Goal: Task Accomplishment & Management: Manage account settings

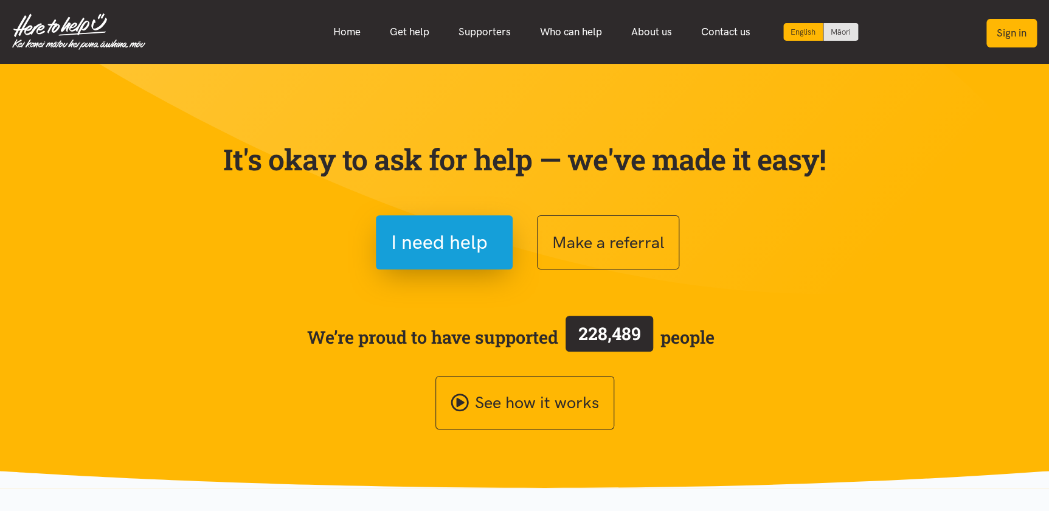
click at [1009, 36] on button "Sign in" at bounding box center [1011, 33] width 50 height 29
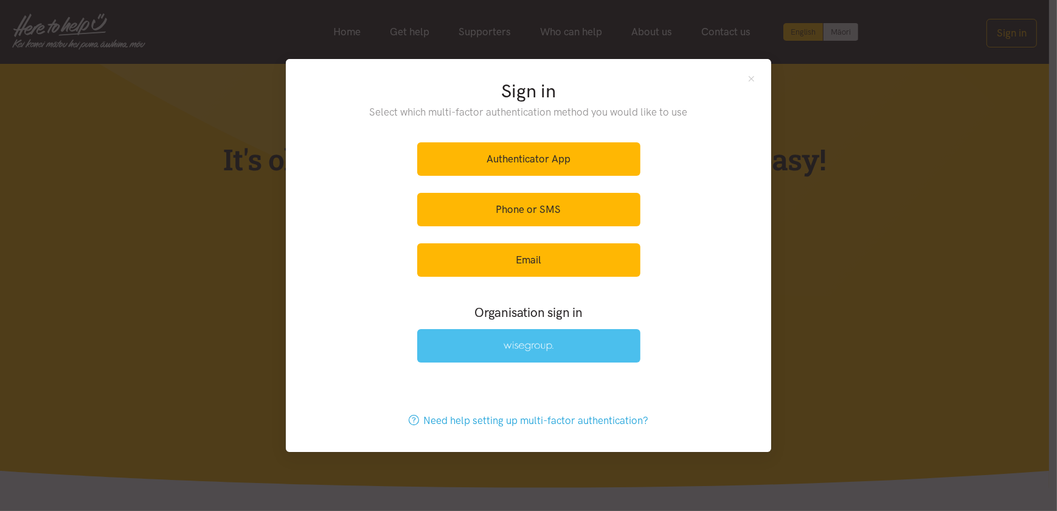
click at [495, 343] on link at bounding box center [528, 345] width 223 height 33
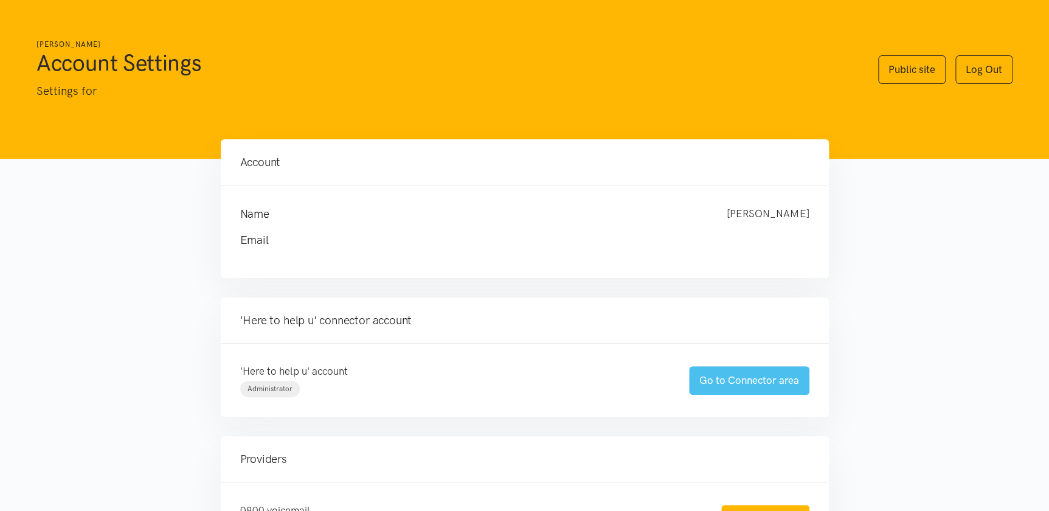
click at [746, 381] on link "Go to Connector area" at bounding box center [749, 380] width 120 height 29
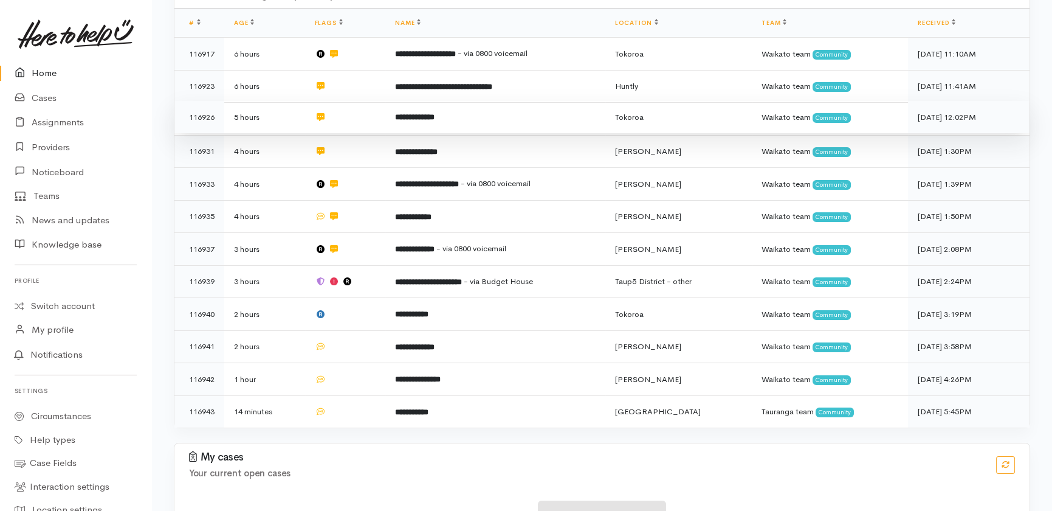
scroll to position [272, 0]
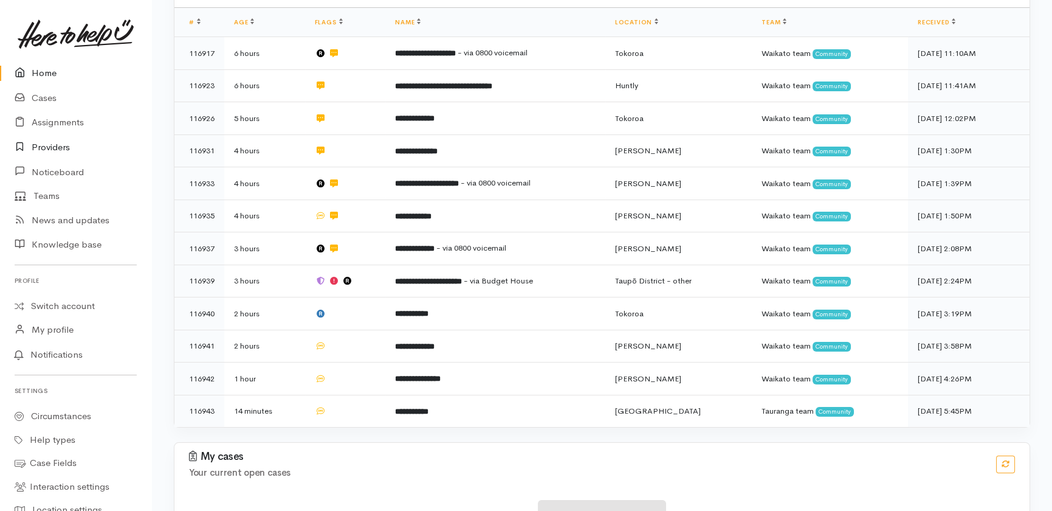
click at [44, 148] on link "Providers" at bounding box center [75, 147] width 151 height 25
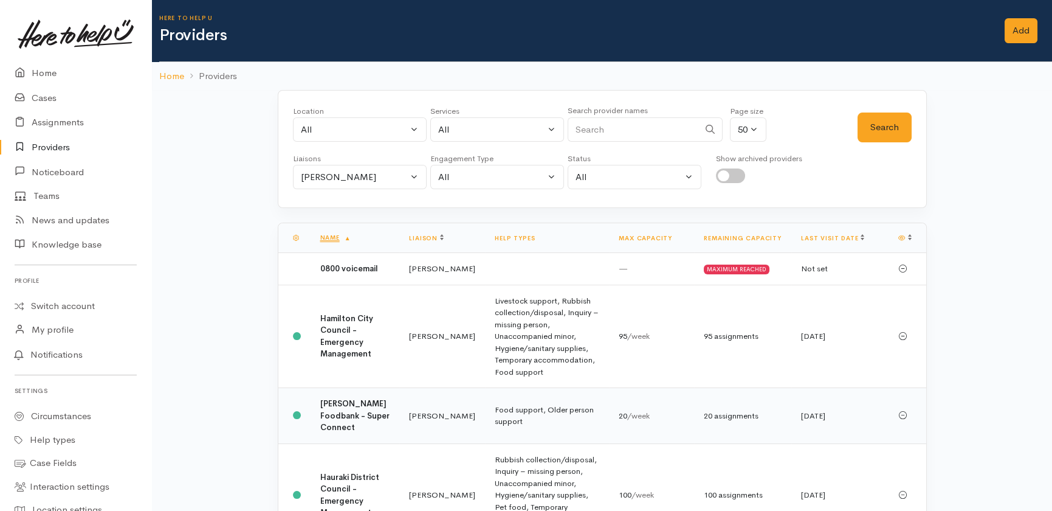
click at [345, 409] on b "Hamilton Foodbank - Super Connect" at bounding box center [354, 415] width 69 height 34
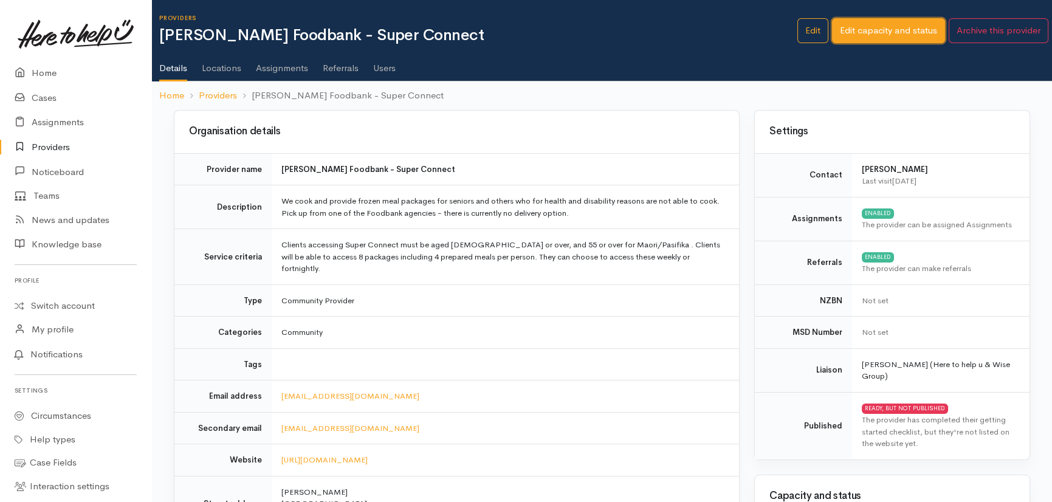
click at [903, 24] on link "Edit capacity and status" at bounding box center [888, 30] width 113 height 25
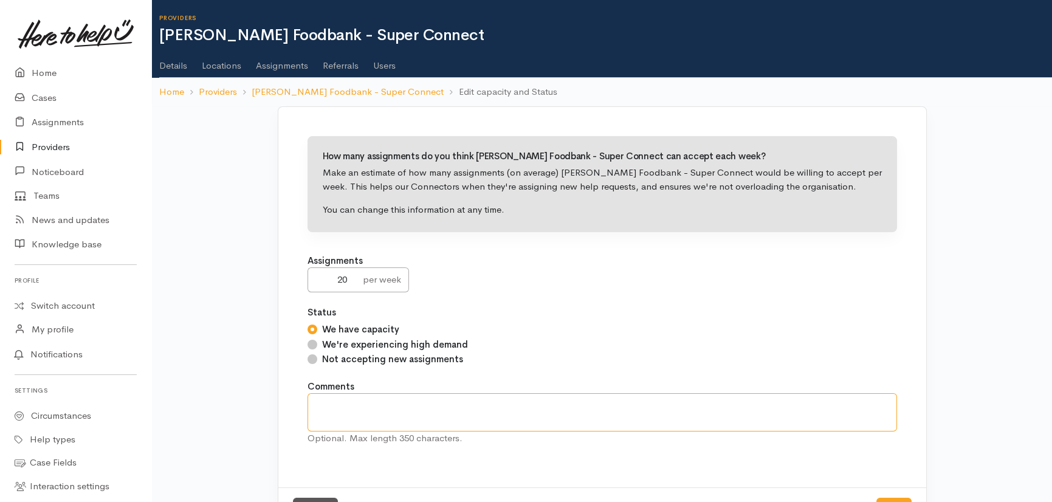
click at [440, 402] on textarea at bounding box center [603, 412] width 590 height 38
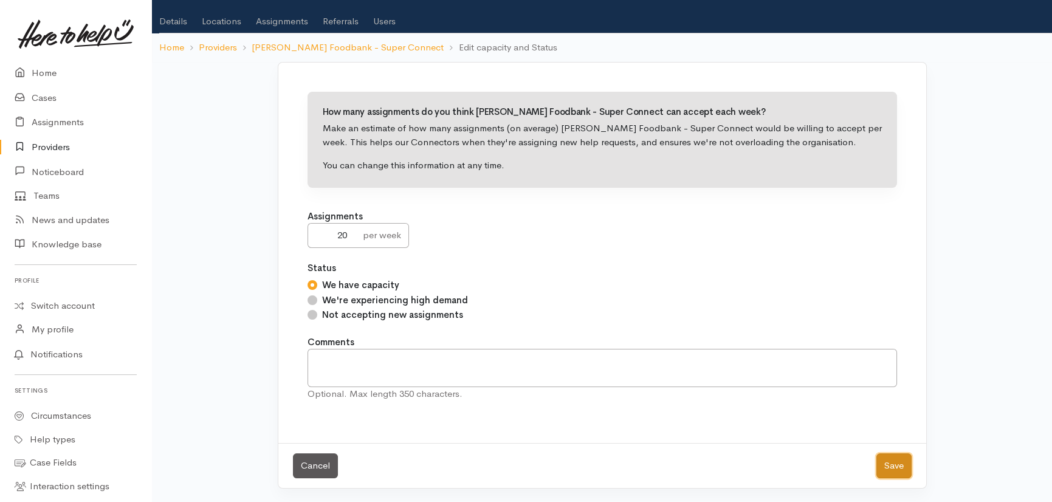
click at [895, 464] on button "Save" at bounding box center [894, 465] width 35 height 25
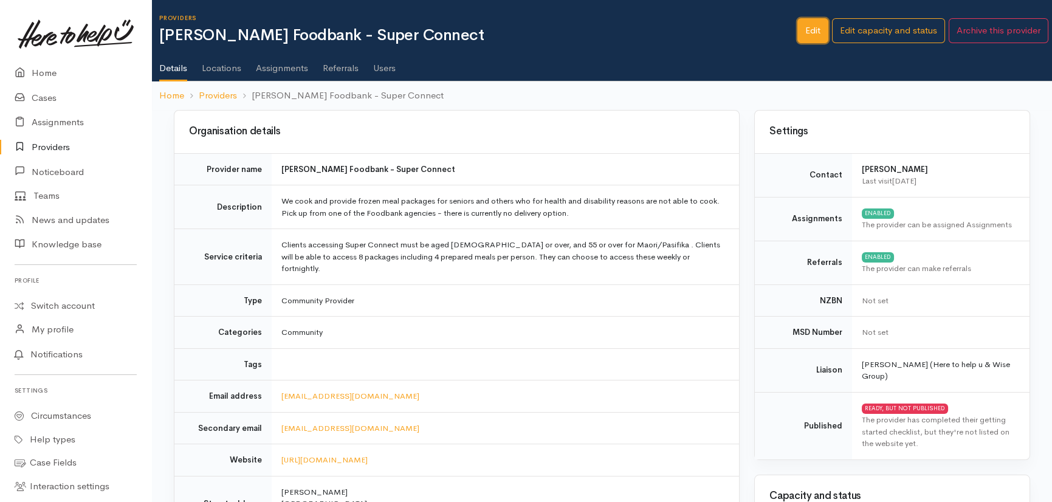
click at [812, 25] on link "Edit" at bounding box center [813, 30] width 31 height 25
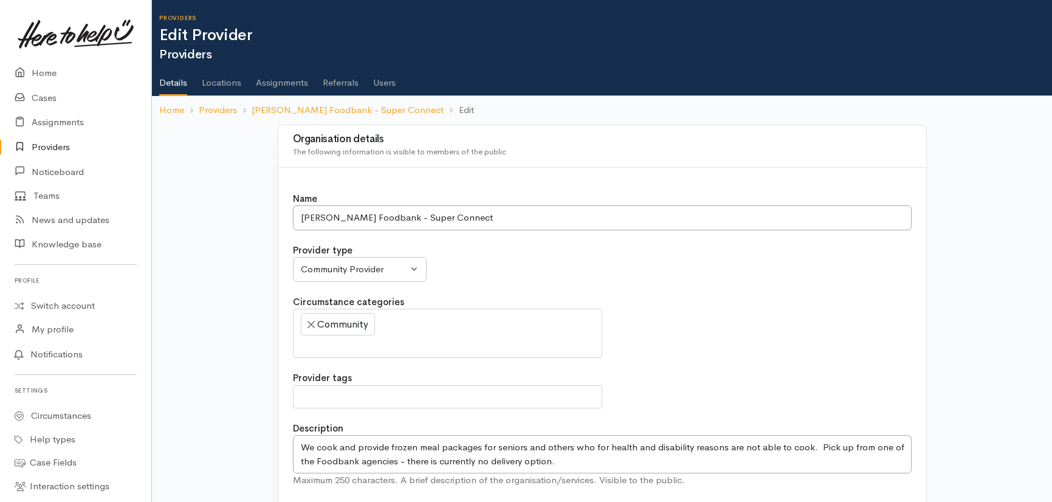
select select
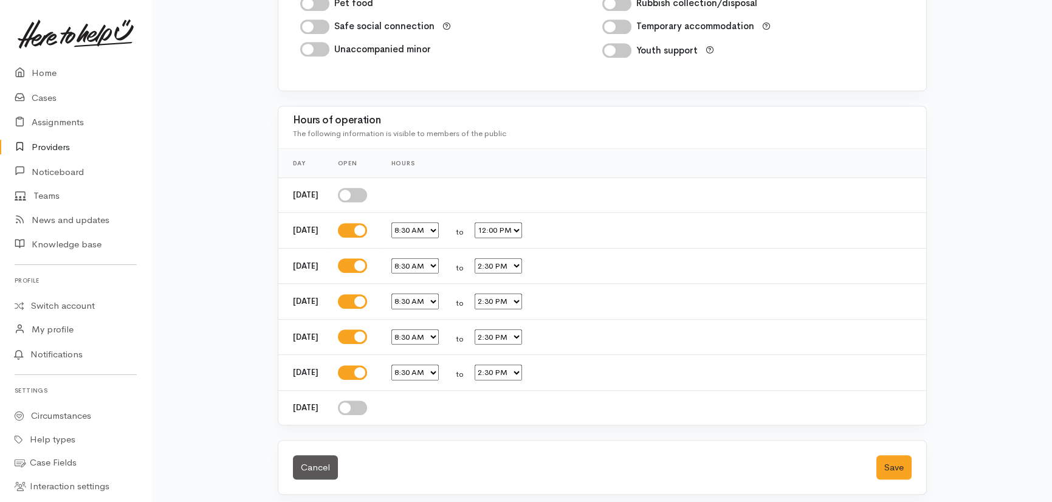
scroll to position [2067, 0]
click at [895, 461] on button "Save" at bounding box center [894, 465] width 35 height 25
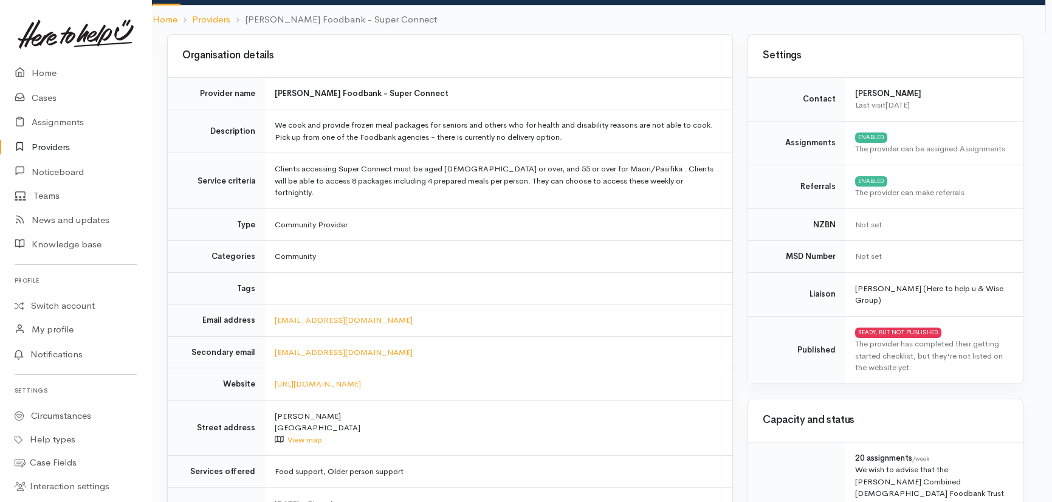
scroll to position [0, 7]
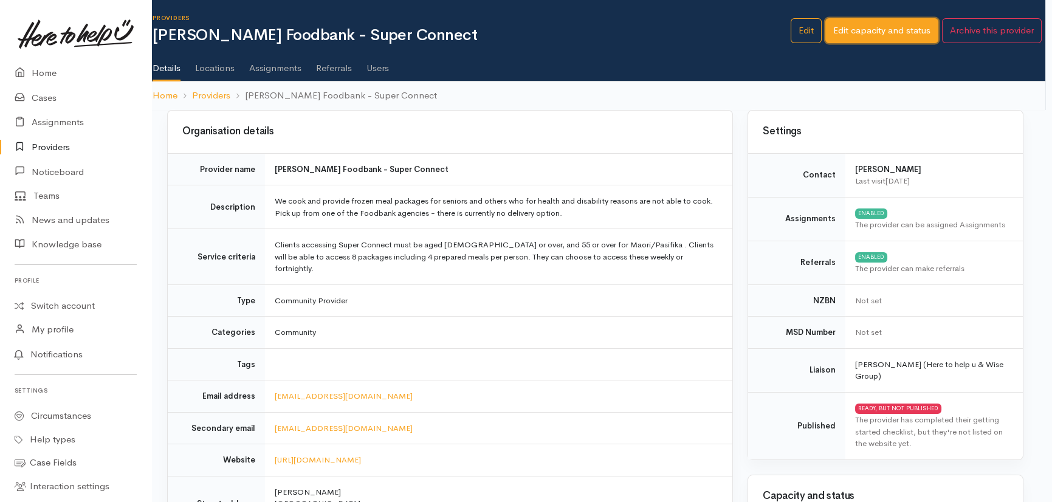
click at [892, 29] on link "Edit capacity and status" at bounding box center [882, 30] width 113 height 25
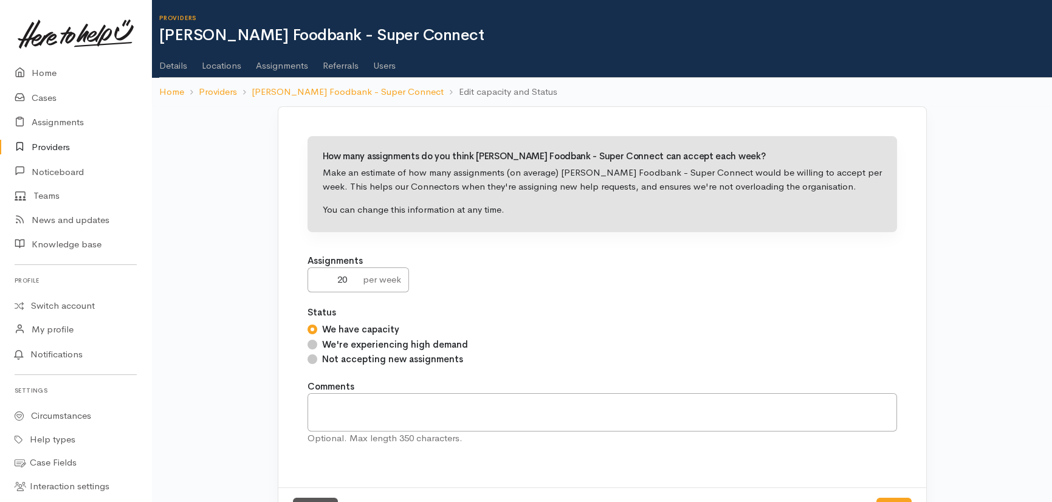
scroll to position [44, 0]
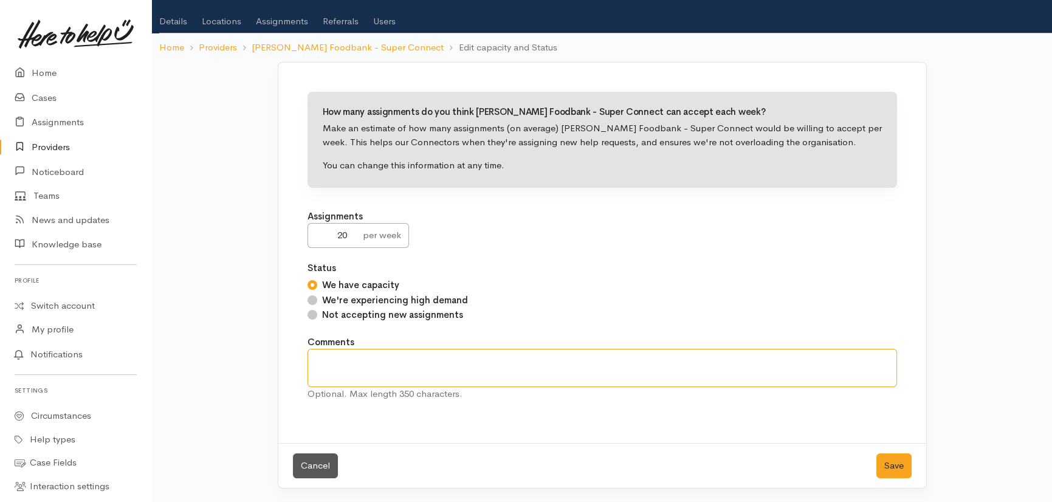
click at [338, 369] on textarea at bounding box center [603, 368] width 590 height 38
type textarea "Starting with a capacity of 20 per week but will edit as needed."
click at [900, 466] on button "Save" at bounding box center [894, 465] width 35 height 25
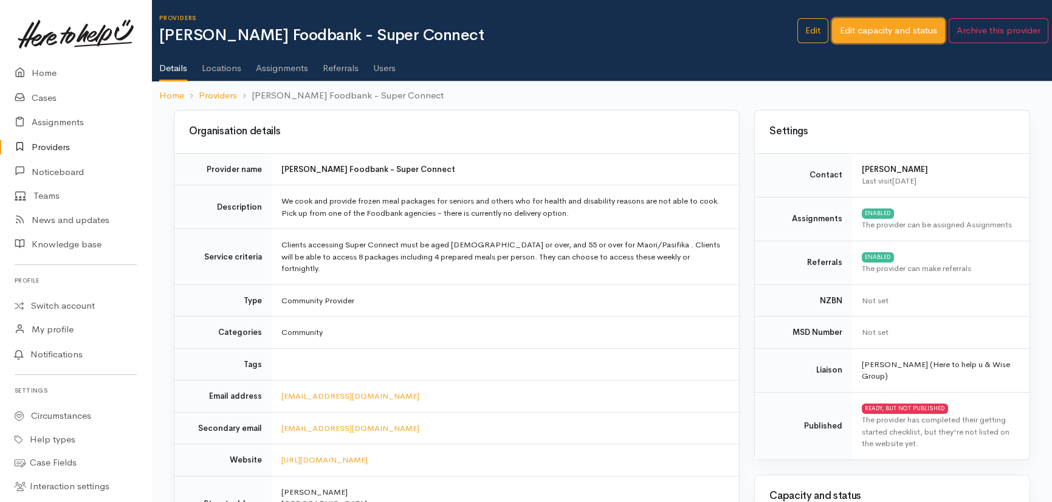
click at [895, 27] on link "Edit capacity and status" at bounding box center [888, 30] width 113 height 25
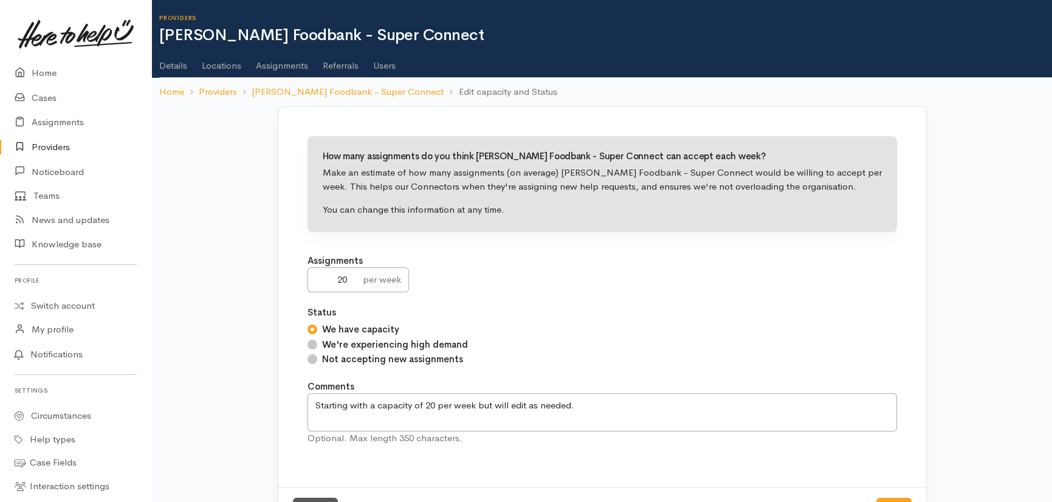
click at [179, 61] on link "Details" at bounding box center [173, 61] width 28 height 34
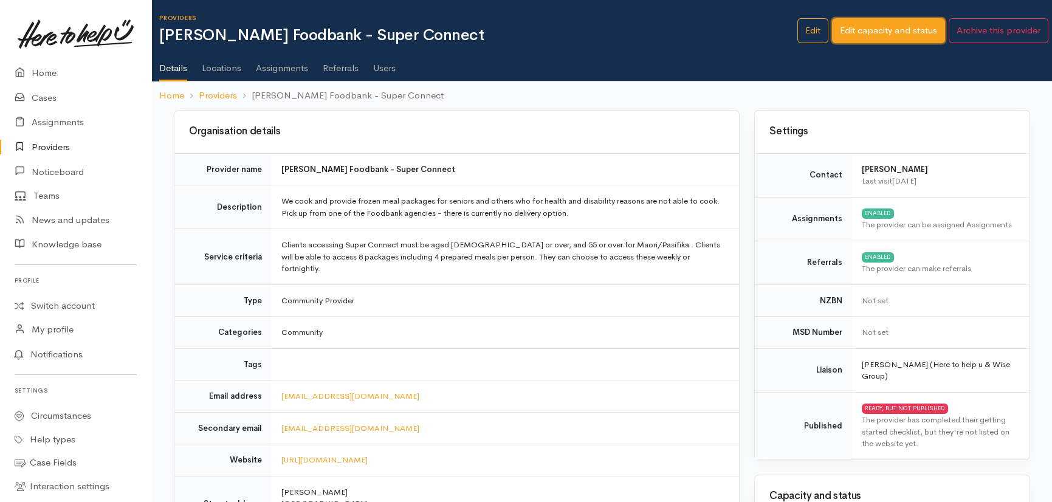
click at [875, 30] on link "Edit capacity and status" at bounding box center [888, 30] width 113 height 25
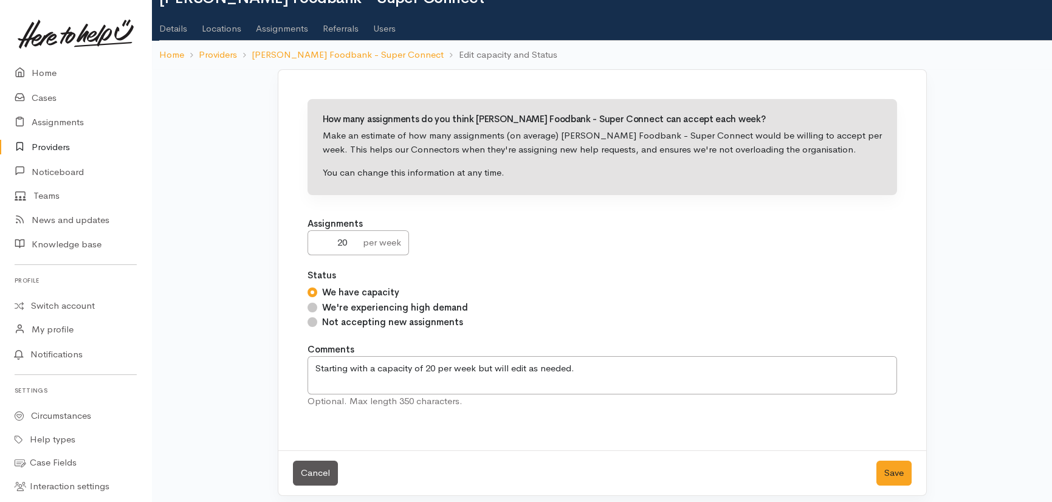
scroll to position [44, 0]
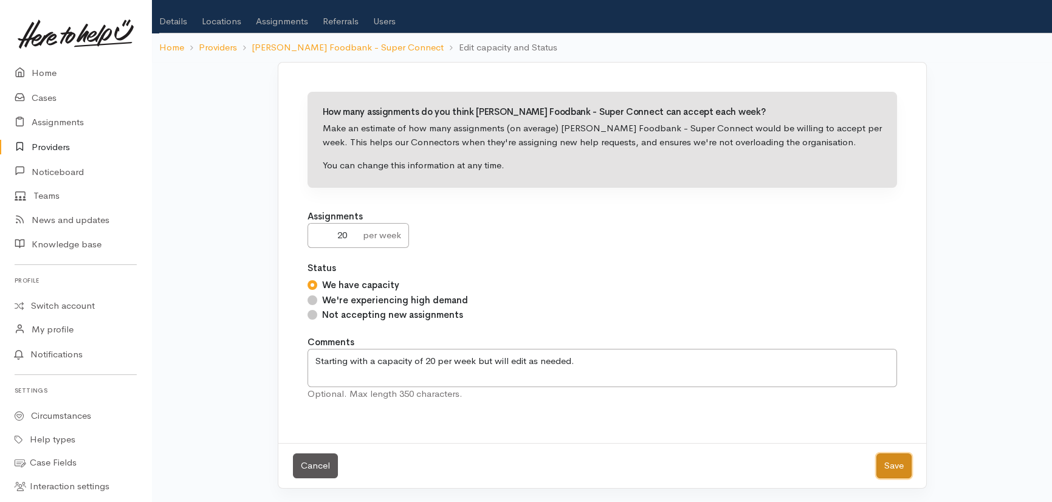
click at [890, 469] on button "Save" at bounding box center [894, 465] width 35 height 25
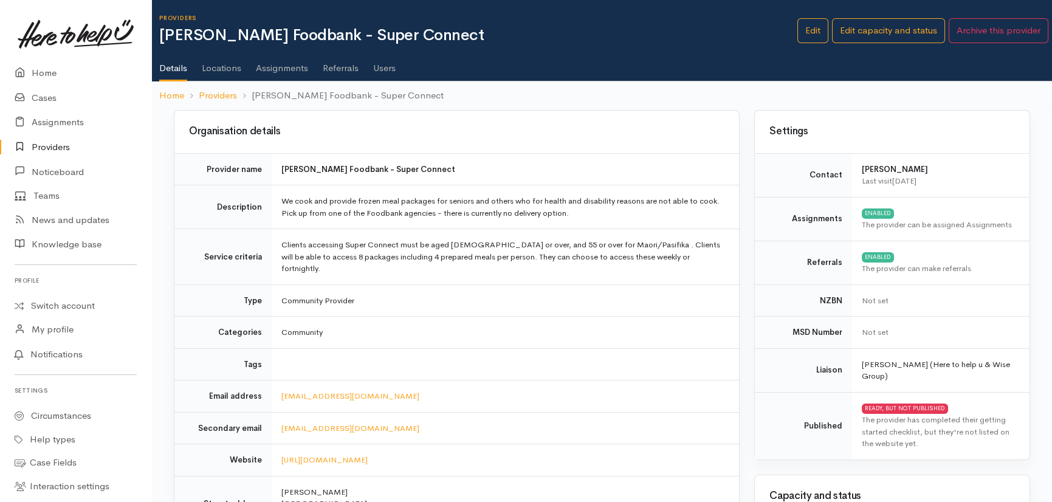
click at [224, 67] on link "Locations" at bounding box center [222, 64] width 40 height 34
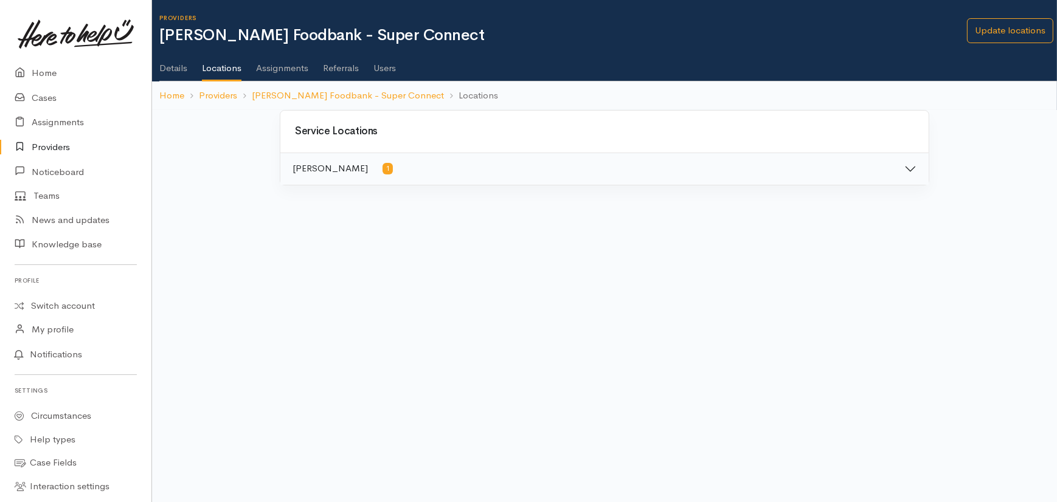
click at [280, 67] on link "Assignments" at bounding box center [282, 64] width 52 height 34
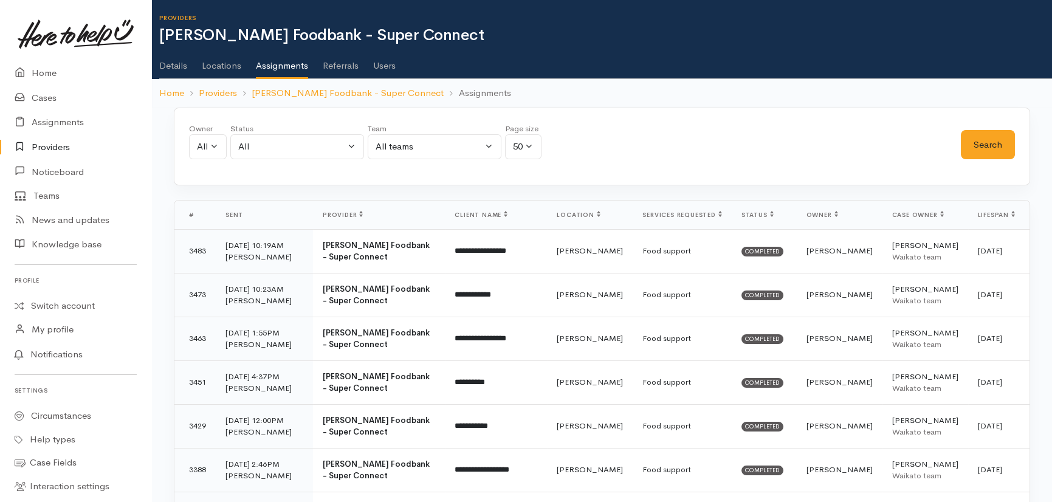
click at [339, 67] on link "Referrals" at bounding box center [341, 61] width 36 height 34
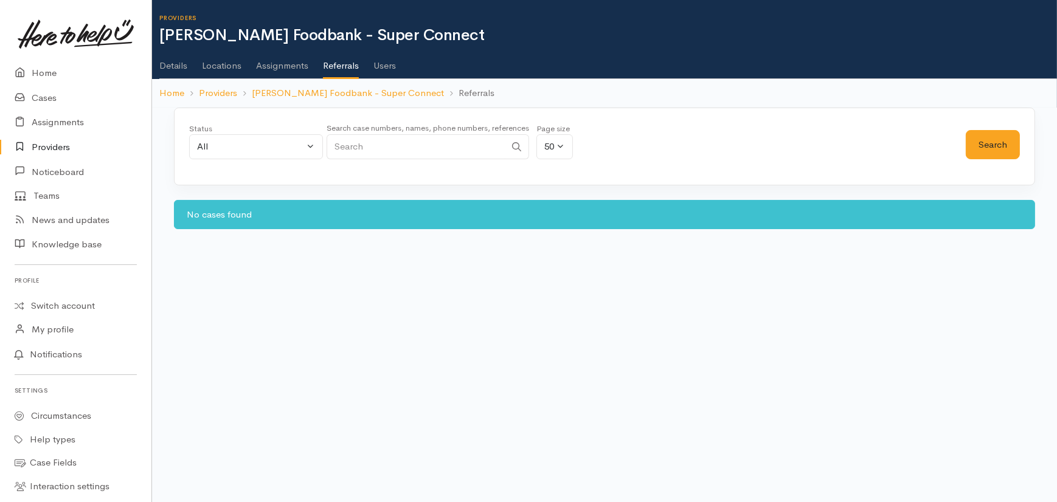
click at [381, 66] on link "Users" at bounding box center [384, 61] width 22 height 34
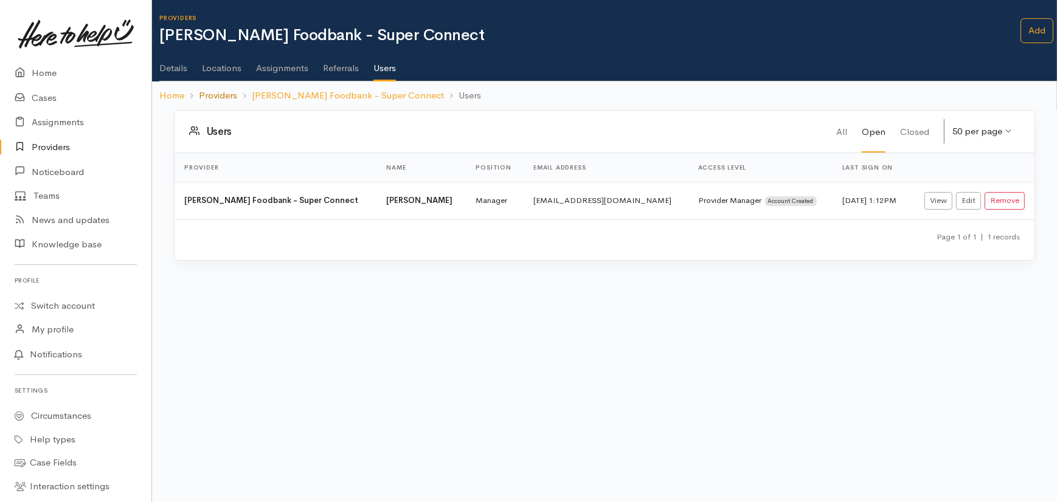
click at [213, 92] on link "Providers" at bounding box center [218, 96] width 38 height 14
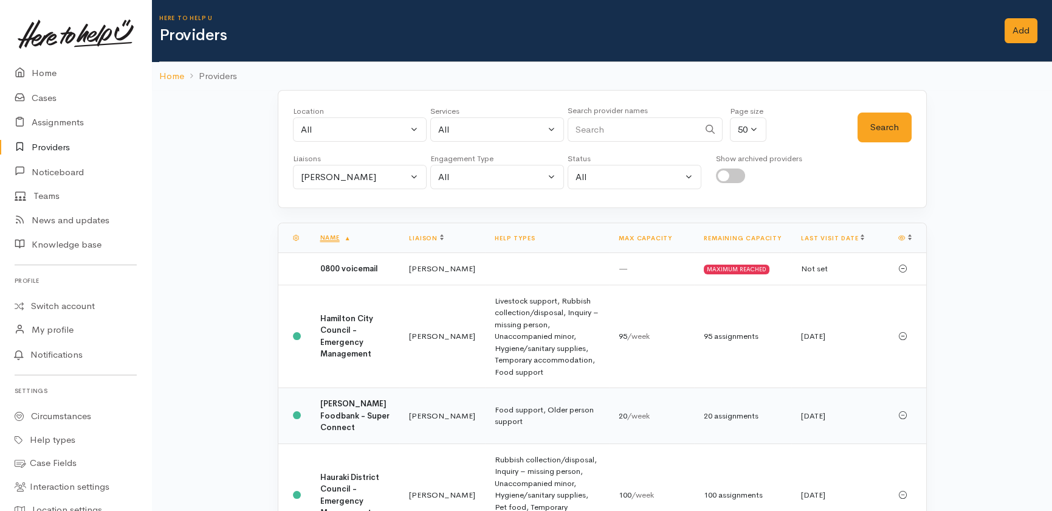
click at [336, 418] on b "[PERSON_NAME] Foodbank - Super Connect" at bounding box center [354, 415] width 69 height 34
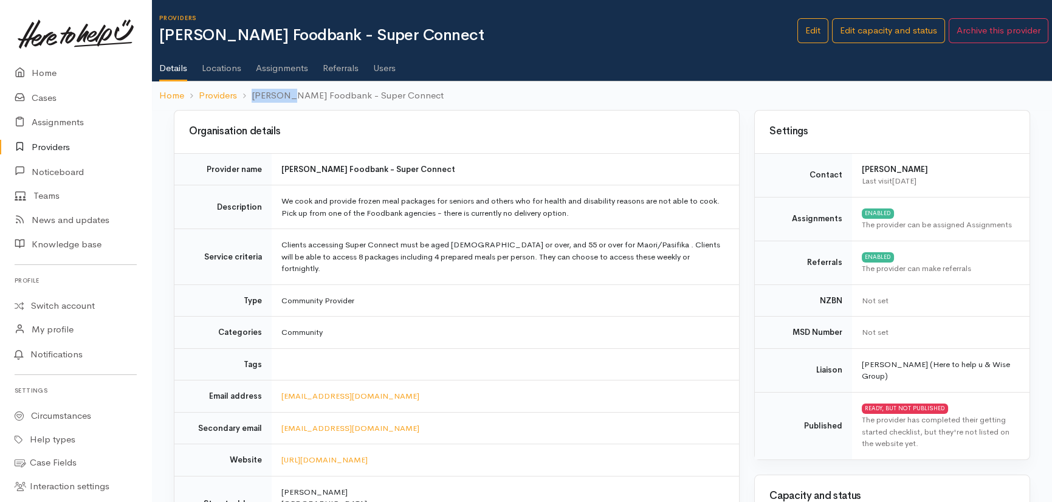
click at [781, 89] on ol "Home Providers [PERSON_NAME] Foodbank - Super Connect" at bounding box center [602, 95] width 886 height 29
click at [781, 91] on ol "Home Providers [PERSON_NAME] Foodbank - Super Connect" at bounding box center [602, 95] width 886 height 29
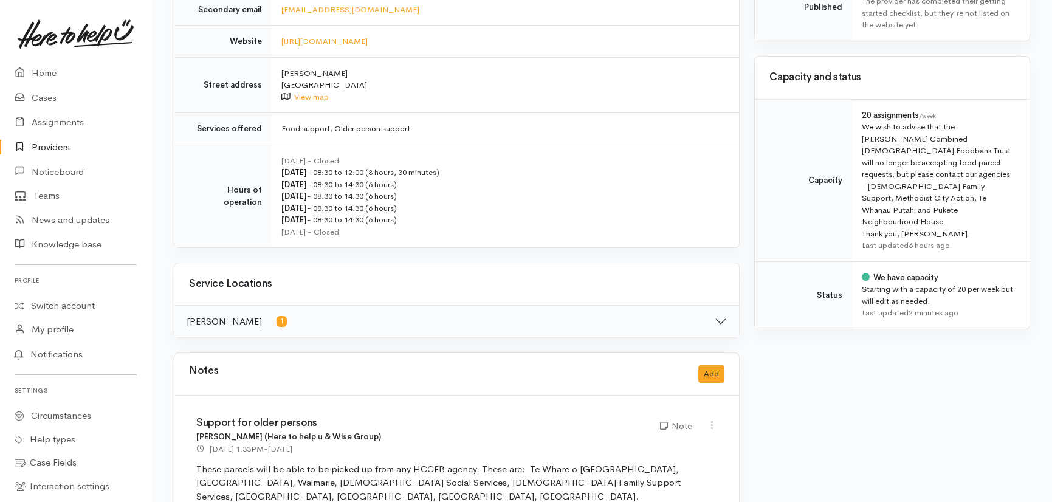
scroll to position [419, 0]
